Goal: Task Accomplishment & Management: Use online tool/utility

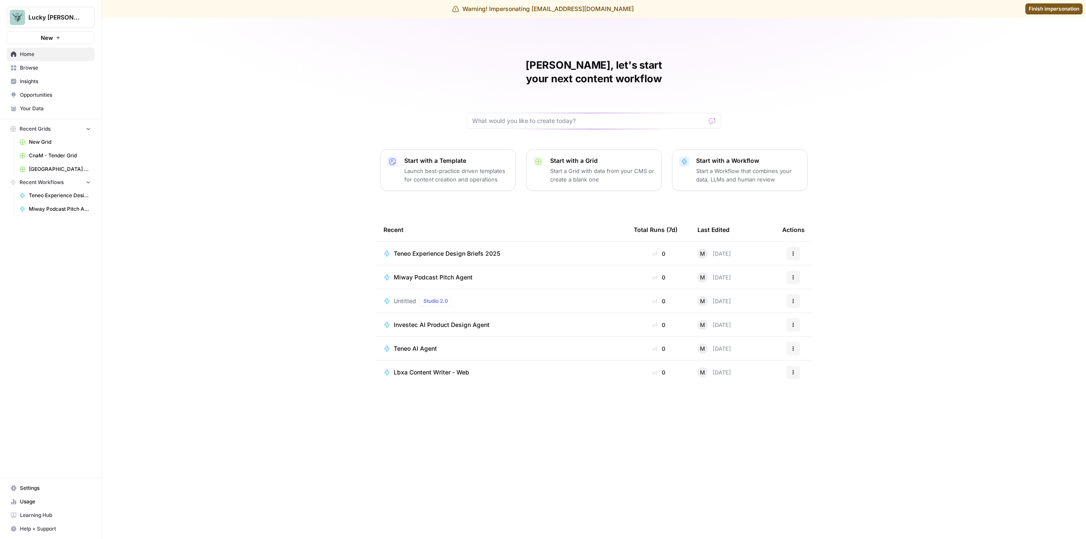
click at [1037, 11] on span "Finish impersonation" at bounding box center [1054, 9] width 50 height 8
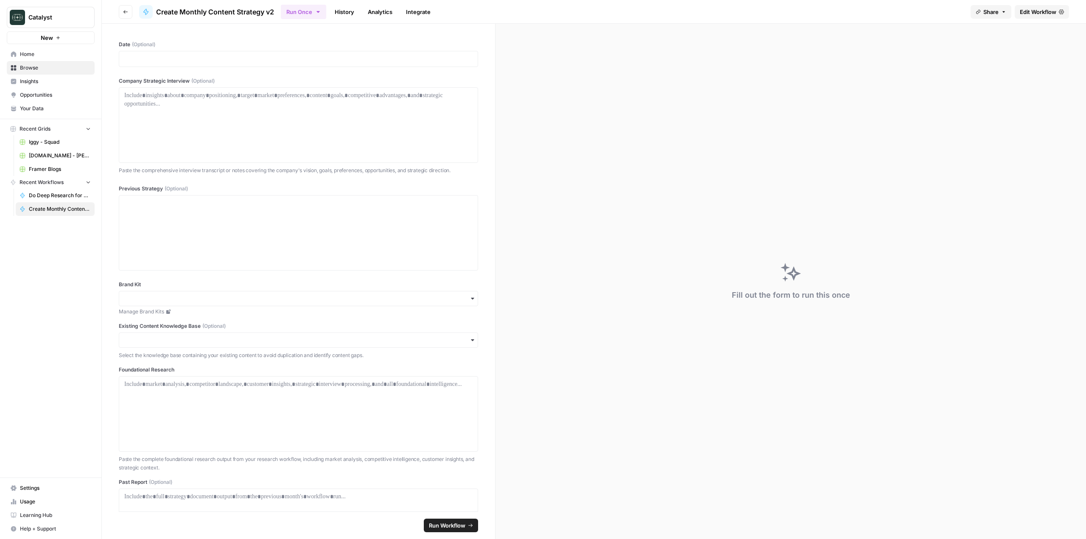
click at [1032, 10] on span "Edit Workflow" at bounding box center [1038, 12] width 36 height 8
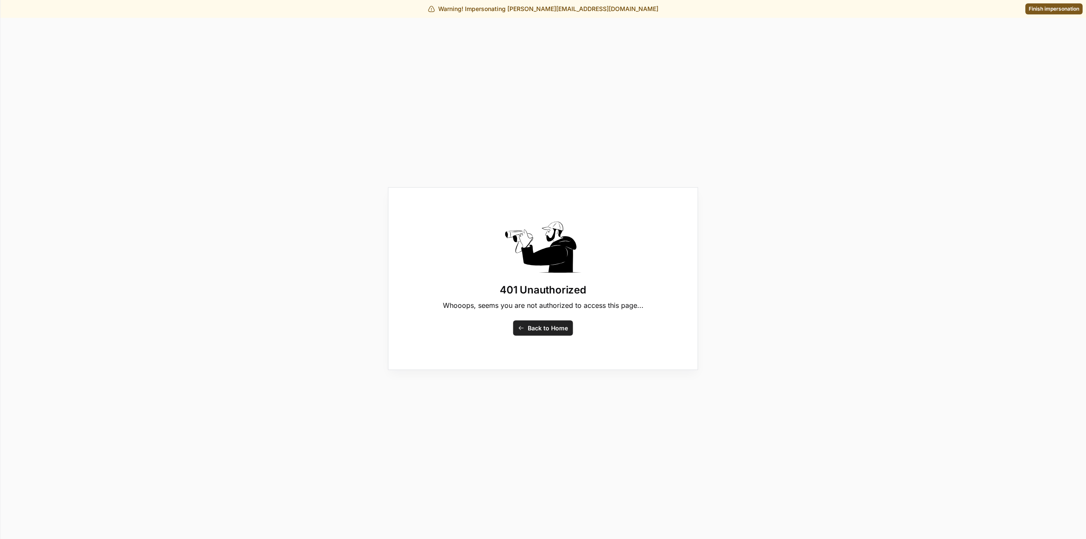
click at [1037, 11] on span "Finish impersonation" at bounding box center [1054, 9] width 50 height 8
